Goal: Task Accomplishment & Management: Manage account settings

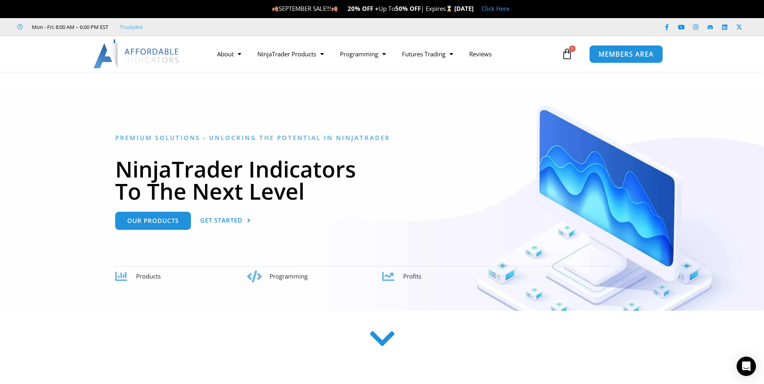
click at [624, 58] on span "MEMBERS AREA" at bounding box center [625, 54] width 55 height 7
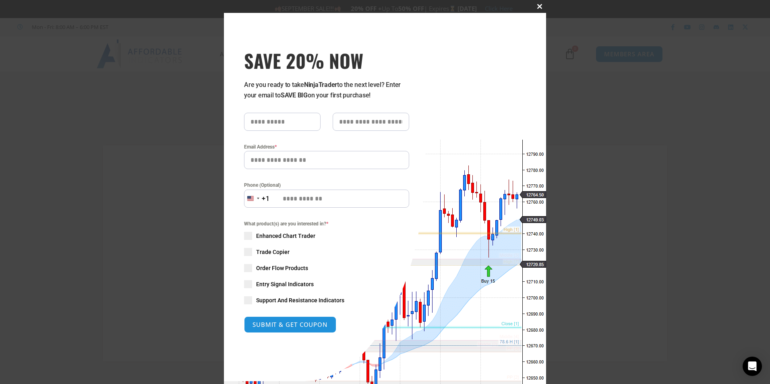
click at [535, 8] on span at bounding box center [539, 6] width 13 height 5
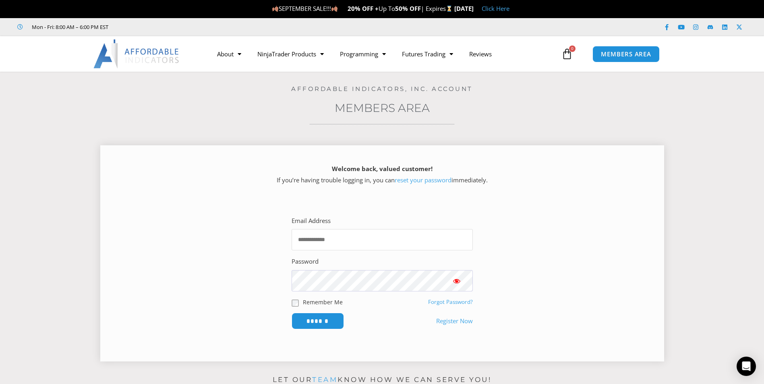
click at [451, 239] on input "Email Address" at bounding box center [381, 239] width 181 height 21
click at [624, 59] on link "MEMBERS AREA" at bounding box center [626, 54] width 74 height 18
click at [442, 241] on input "Email Address" at bounding box center [381, 239] width 181 height 21
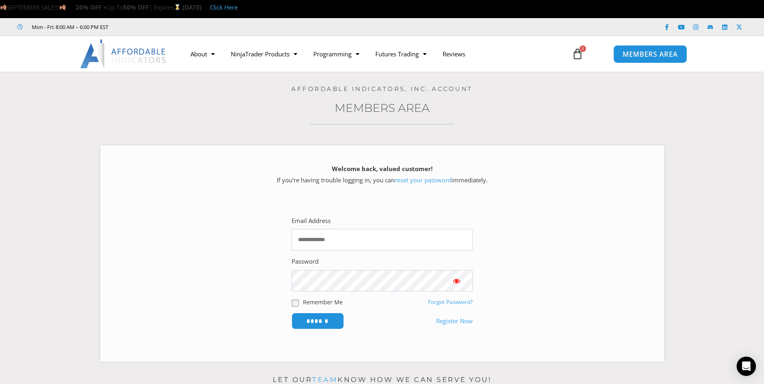
click at [622, 58] on span "MEMBERS AREA" at bounding box center [649, 54] width 55 height 7
click at [376, 243] on input "Email Address" at bounding box center [381, 239] width 181 height 21
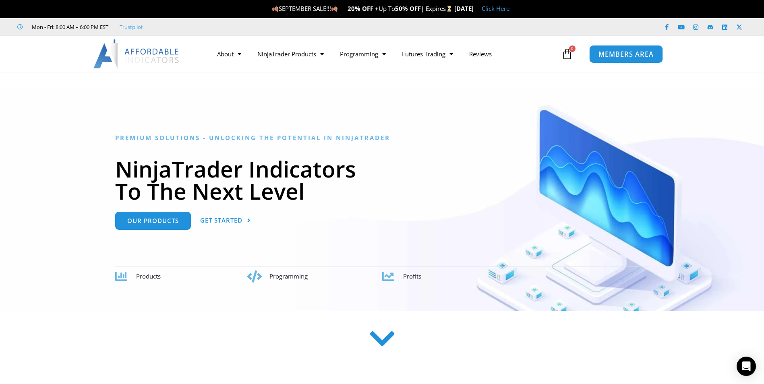
click at [624, 57] on span "MEMBERS AREA" at bounding box center [625, 54] width 55 height 7
click at [624, 55] on span "MEMBERS AREA" at bounding box center [625, 54] width 55 height 7
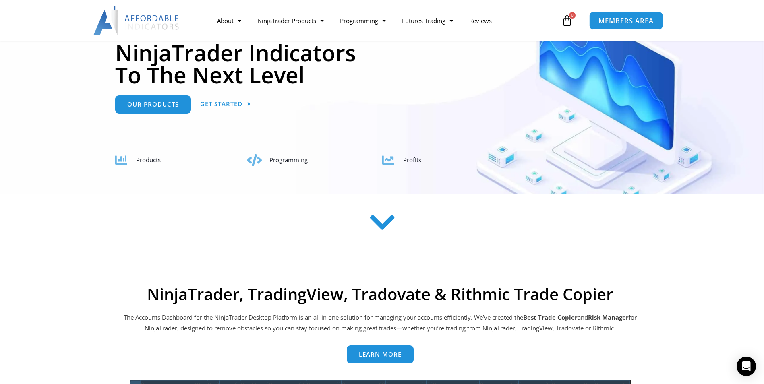
scroll to position [121, 0]
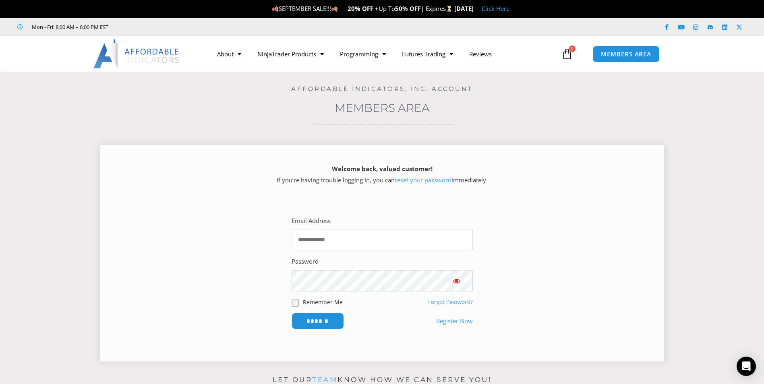
click at [421, 244] on input "Email Address" at bounding box center [381, 239] width 181 height 21
click at [390, 242] on input "Email Address" at bounding box center [381, 239] width 181 height 21
type input "**********"
click at [291, 313] on input "******" at bounding box center [317, 321] width 52 height 17
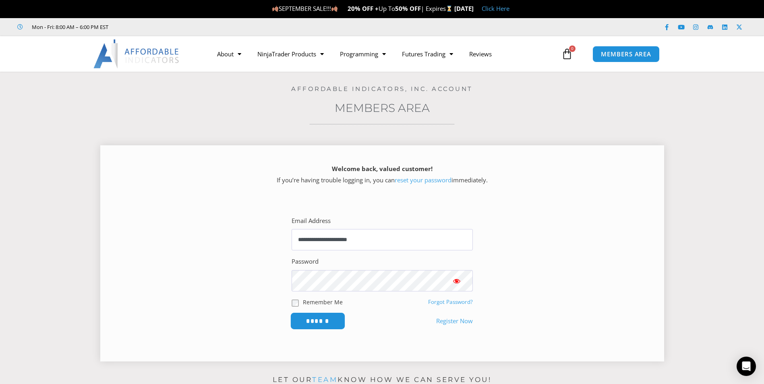
click at [325, 320] on input "******" at bounding box center [317, 320] width 55 height 17
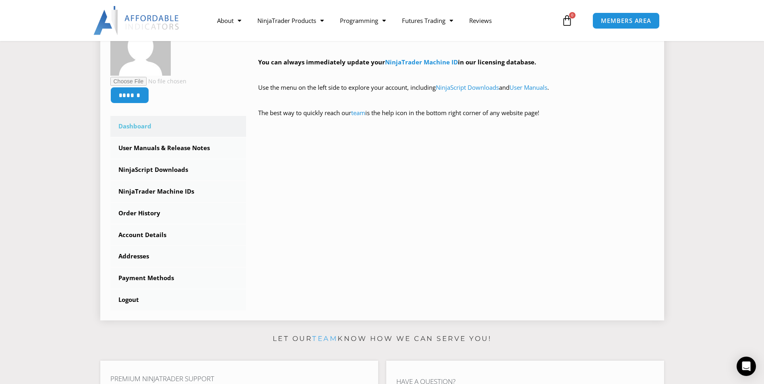
scroll to position [161, 0]
click at [165, 167] on link "NinjaScript Downloads" at bounding box center [178, 169] width 136 height 21
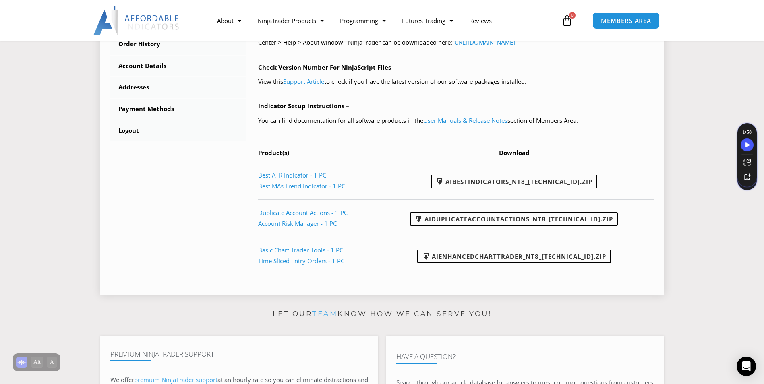
scroll to position [322, 0]
click at [577, 219] on link "AIDuplicateAccountActions_NT8_25.2.5.1.zip" at bounding box center [514, 218] width 208 height 14
click at [525, 258] on link "AIEnhancedChartTrader_NT8_25.1.31.1.zip" at bounding box center [514, 256] width 194 height 14
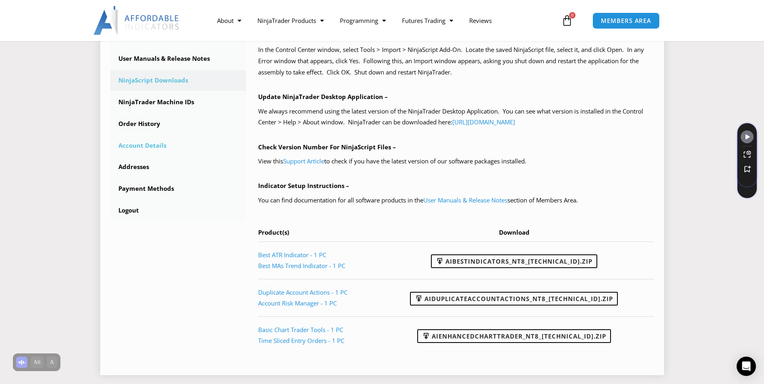
scroll to position [201, 0]
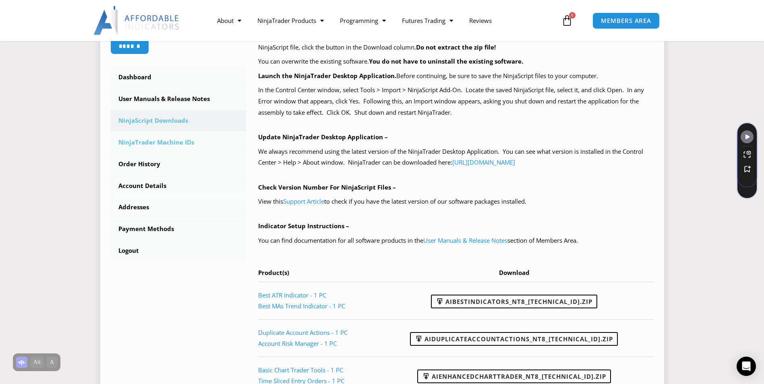
click at [175, 141] on link "NinjaTrader Machine IDs" at bounding box center [178, 142] width 136 height 21
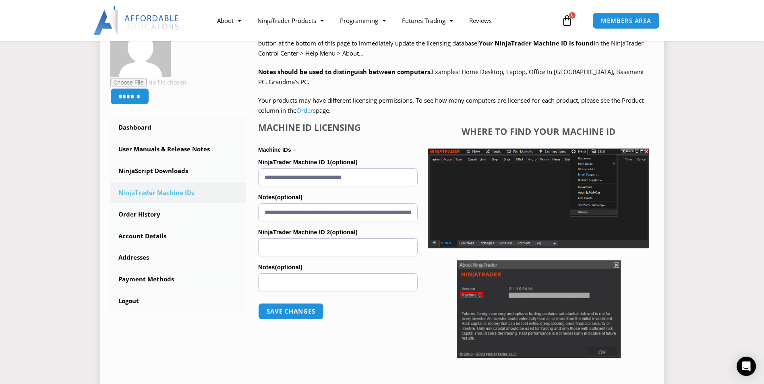
scroll to position [161, 0]
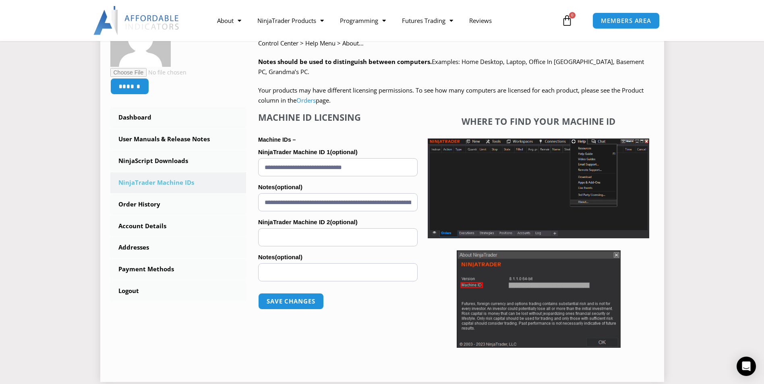
drag, startPoint x: 386, startPoint y: 167, endPoint x: 252, endPoint y: 168, distance: 134.9
click at [252, 168] on div "NinjaTrader Machine IDs – We are transitioning all NinjaTrader software package…" at bounding box center [450, 189] width 408 height 366
paste input "**********"
type input "**********"
click at [284, 300] on button "Save changes" at bounding box center [290, 301] width 69 height 17
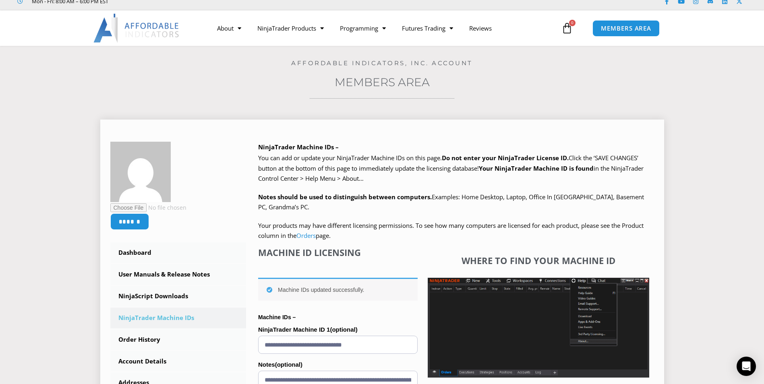
scroll to position [40, 0]
